Goal: Task Accomplishment & Management: Complete application form

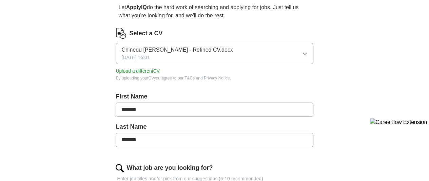
scroll to position [68, 0]
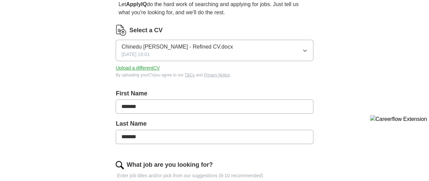
click at [302, 49] on icon "button" at bounding box center [304, 50] width 5 height 5
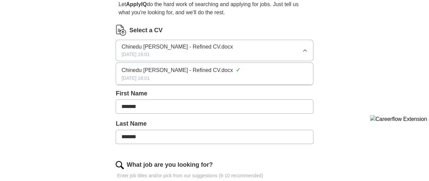
click at [302, 50] on icon "button" at bounding box center [304, 50] width 5 height 5
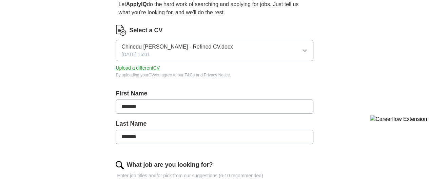
click at [160, 67] on button "Upload a different CV" at bounding box center [138, 67] width 44 height 7
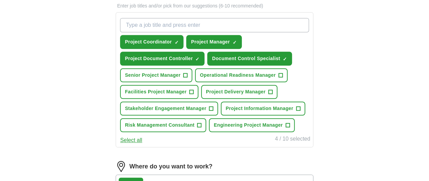
scroll to position [271, 0]
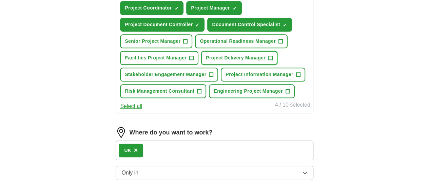
click at [268, 61] on span "+" at bounding box center [270, 57] width 4 height 5
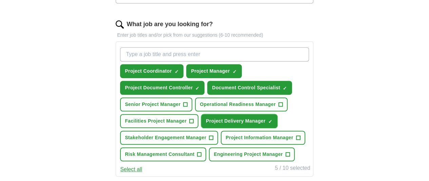
scroll to position [204, 0]
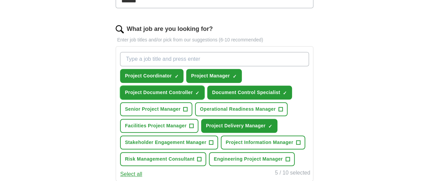
click at [0, 0] on span "×" at bounding box center [0, 0] width 0 height 0
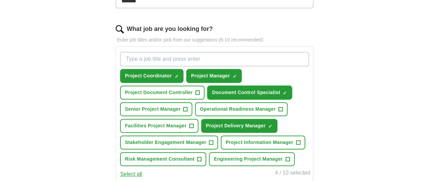
click at [0, 0] on span "×" at bounding box center [0, 0] width 0 height 0
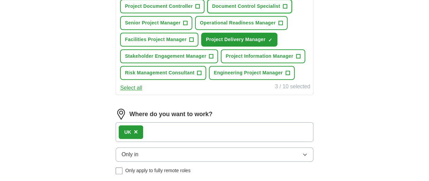
scroll to position [305, 0]
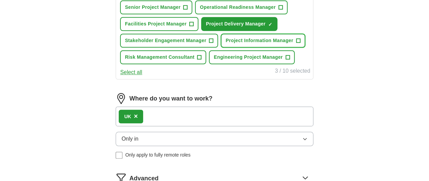
click at [296, 43] on span "+" at bounding box center [298, 40] width 4 height 5
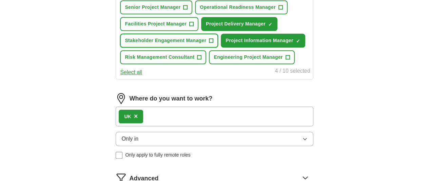
click at [213, 43] on span "+" at bounding box center [211, 40] width 4 height 5
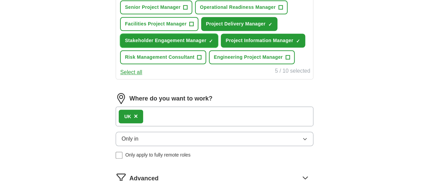
scroll to position [271, 0]
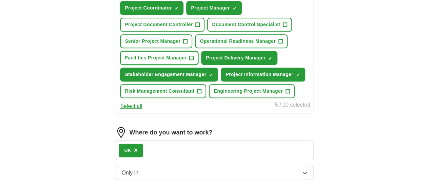
click at [194, 61] on span "+" at bounding box center [192, 57] width 4 height 5
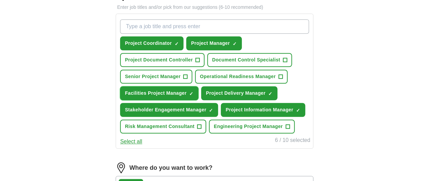
scroll to position [204, 0]
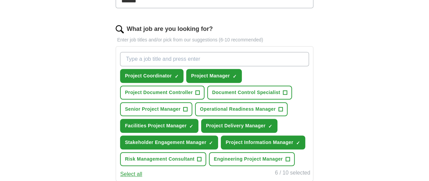
click at [203, 56] on input "What job are you looking for?" at bounding box center [214, 59] width 189 height 14
type input "a"
type input "Assistant project manager"
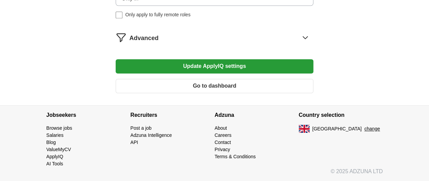
scroll to position [475, 0]
click at [303, 39] on icon at bounding box center [305, 37] width 4 height 2
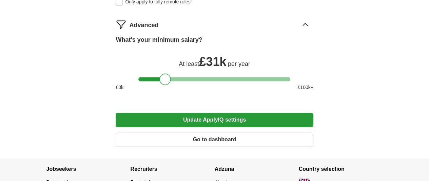
click at [165, 81] on div at bounding box center [214, 79] width 152 height 4
click at [170, 85] on div at bounding box center [165, 79] width 12 height 12
click at [172, 81] on div at bounding box center [214, 79] width 152 height 4
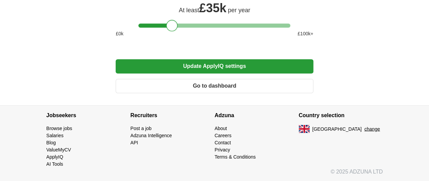
scroll to position [577, 0]
click at [227, 73] on button "Update ApplyIQ settings" at bounding box center [214, 66] width 197 height 14
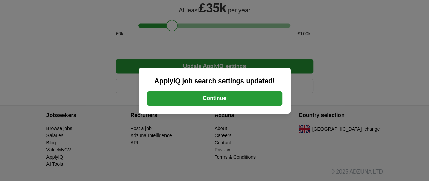
click at [215, 99] on button "Continue" at bounding box center [215, 98] width 136 height 14
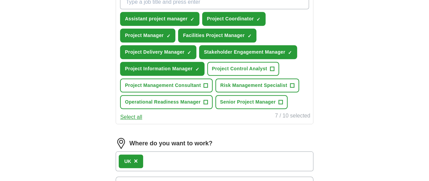
scroll to position [271, 0]
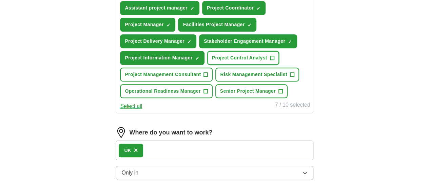
click at [270, 61] on span "+" at bounding box center [272, 57] width 4 height 5
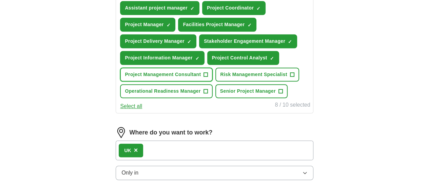
click at [208, 77] on span "+" at bounding box center [206, 74] width 4 height 5
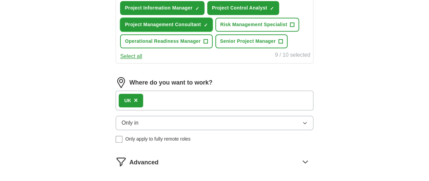
scroll to position [339, 0]
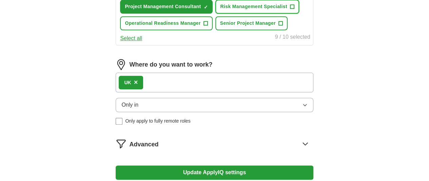
click at [290, 9] on span "+" at bounding box center [292, 6] width 4 height 5
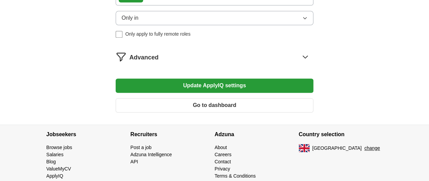
scroll to position [441, 0]
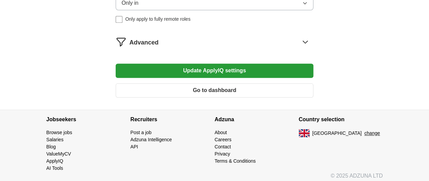
click at [214, 78] on button "Update ApplyIQ settings" at bounding box center [214, 70] width 197 height 14
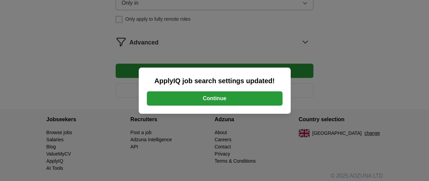
click at [216, 97] on button "Continue" at bounding box center [215, 98] width 136 height 14
